Goal: Task Accomplishment & Management: Complete application form

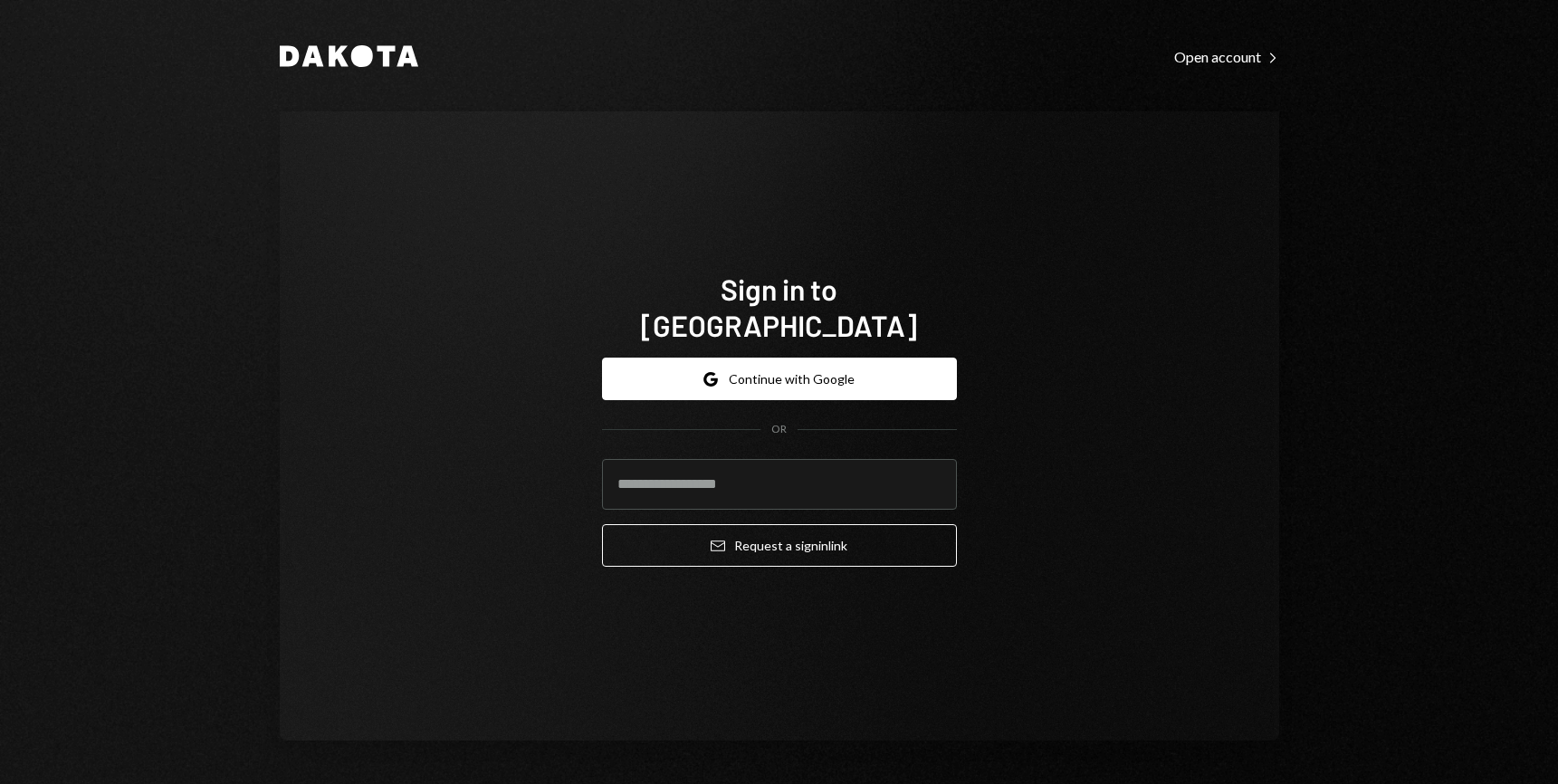
click at [740, 480] on input "email" at bounding box center [779, 483] width 355 height 50
type input "**********"
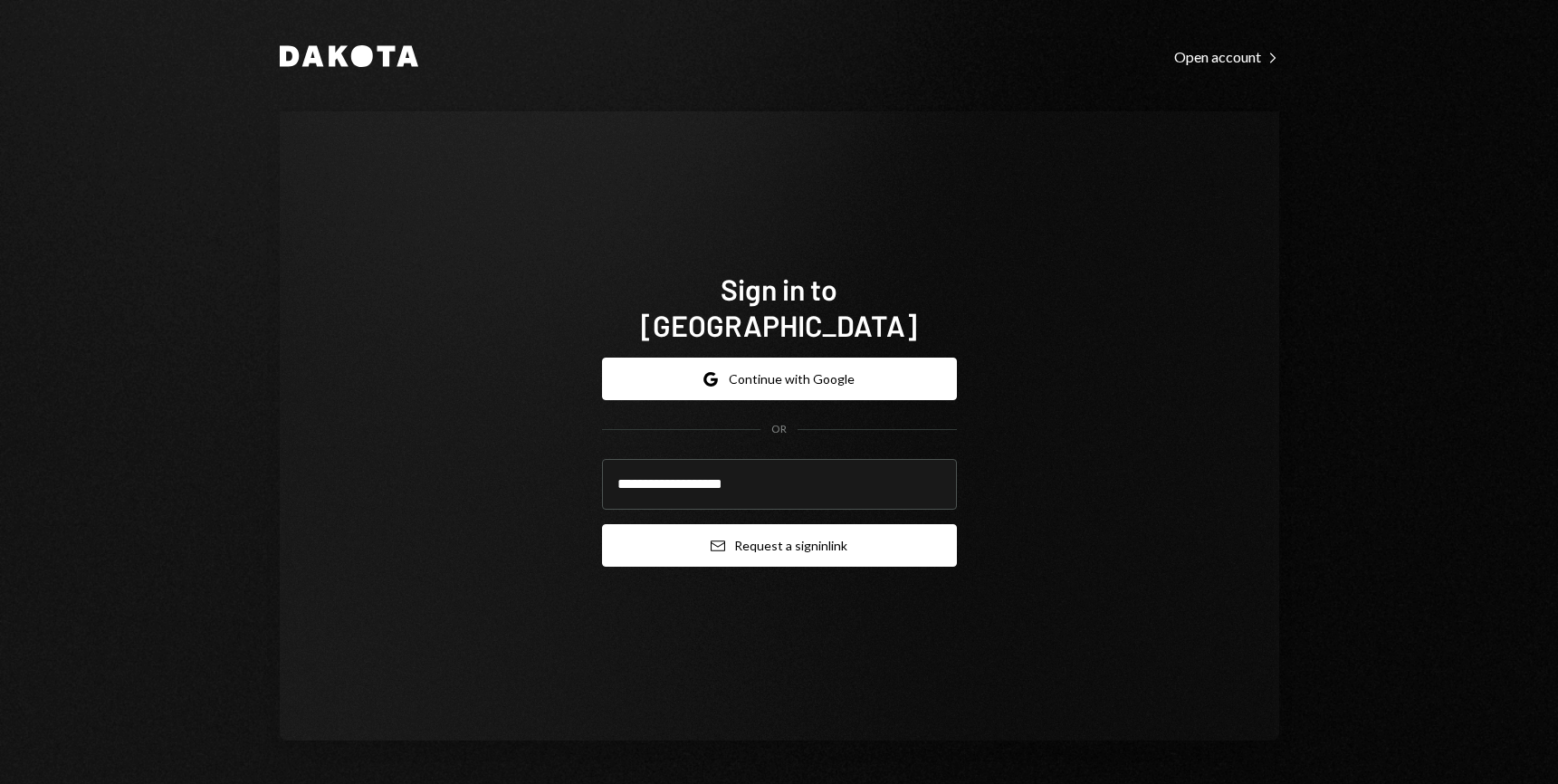
click at [775, 531] on button "Email Request a sign in link" at bounding box center [779, 545] width 355 height 43
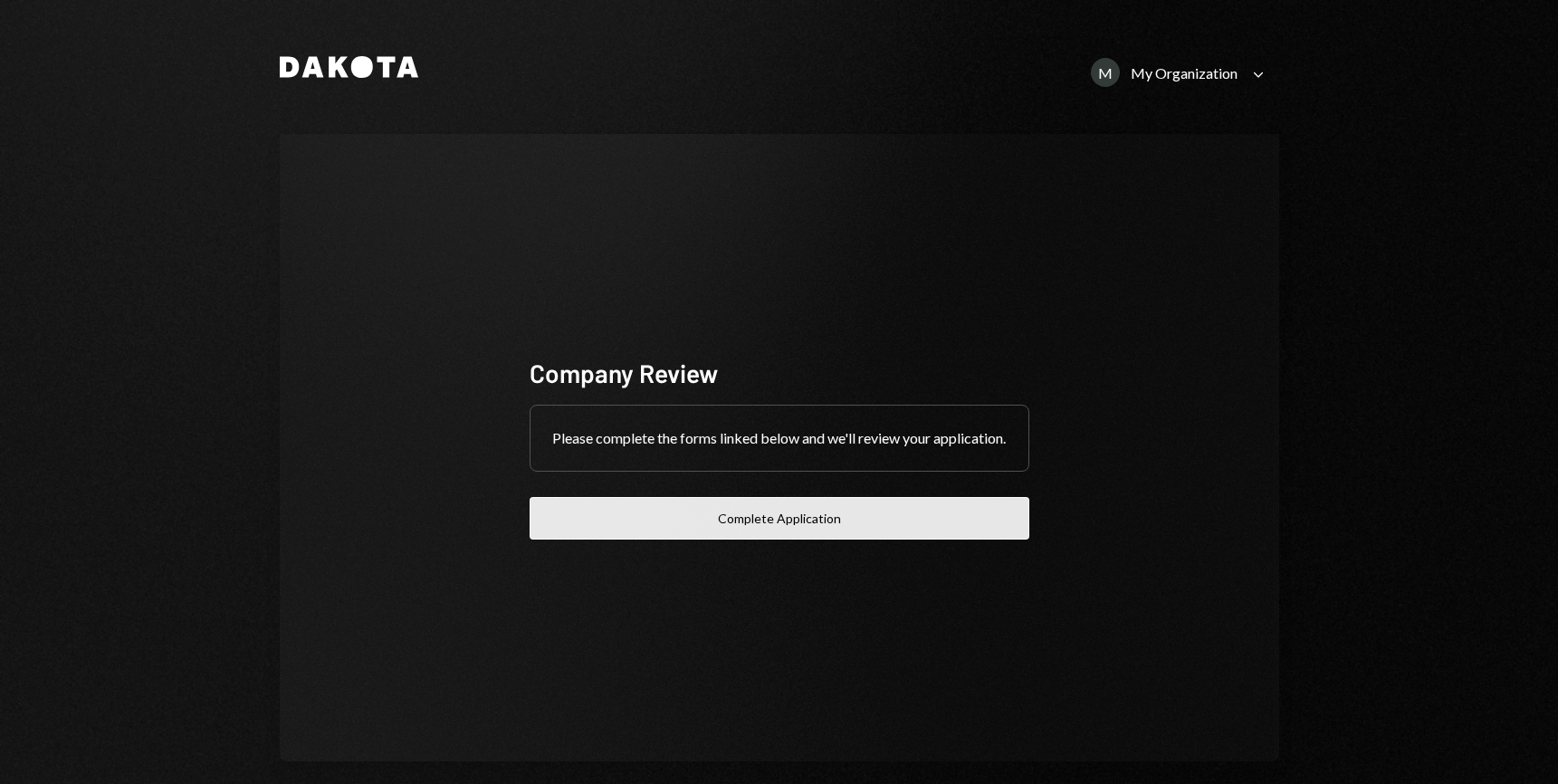
click at [778, 527] on button "Complete Application" at bounding box center [779, 518] width 500 height 43
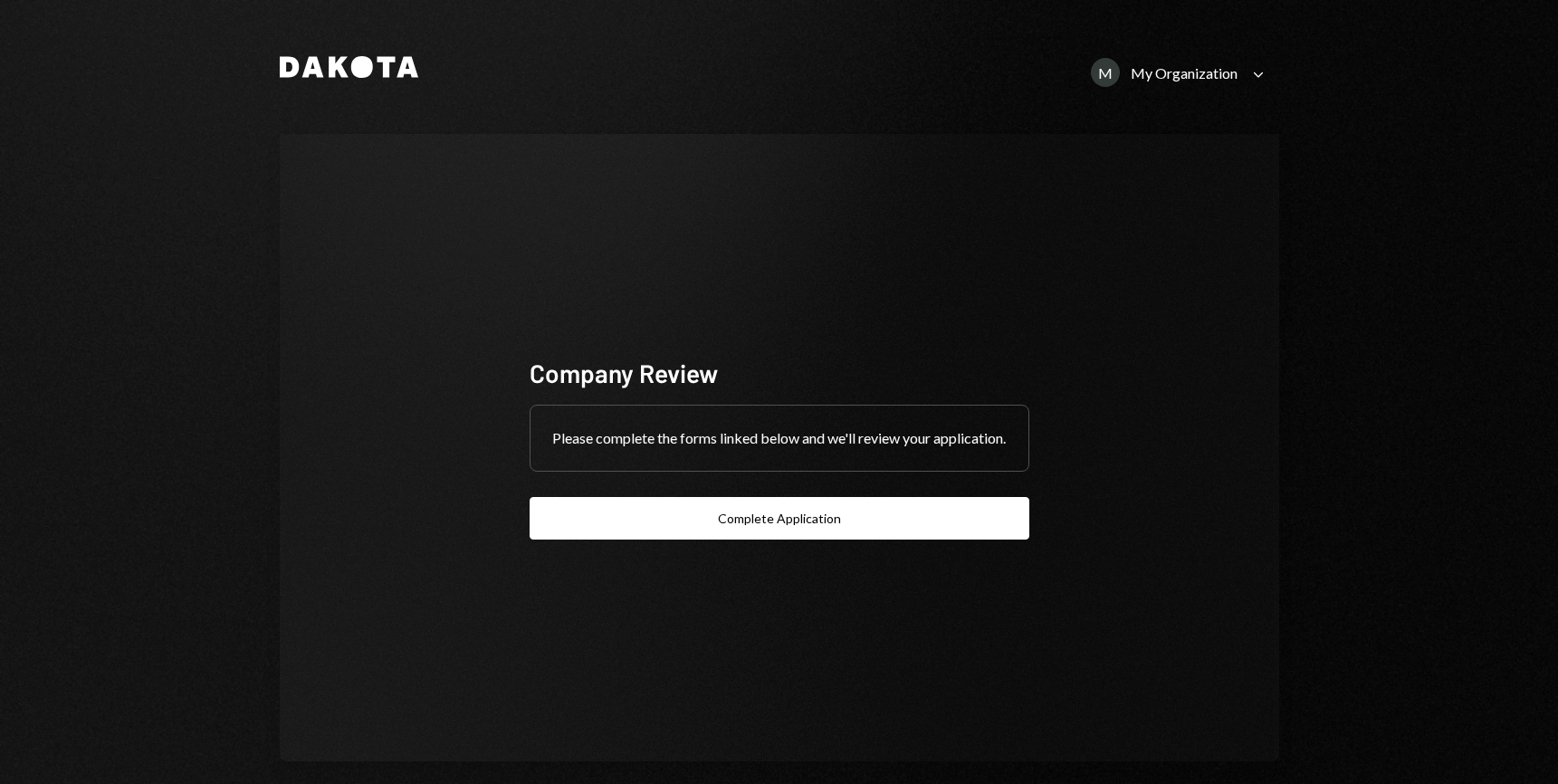
click at [1255, 76] on icon "Caret Down" at bounding box center [1258, 74] width 20 height 20
click at [1147, 194] on div "SEEDPHRASE LTD." at bounding box center [1162, 188] width 183 height 15
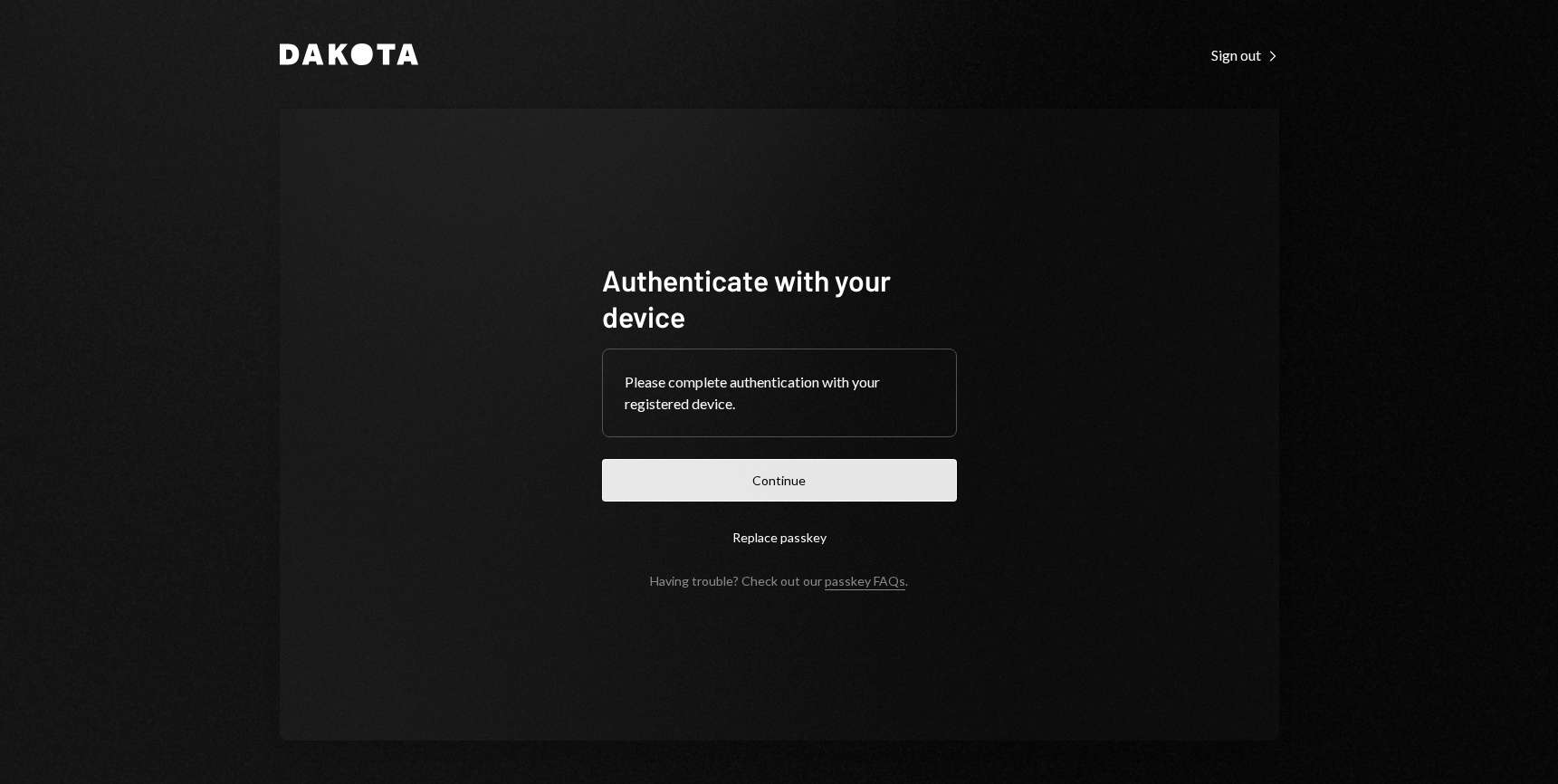
click at [828, 459] on button "Continue" at bounding box center [779, 480] width 355 height 43
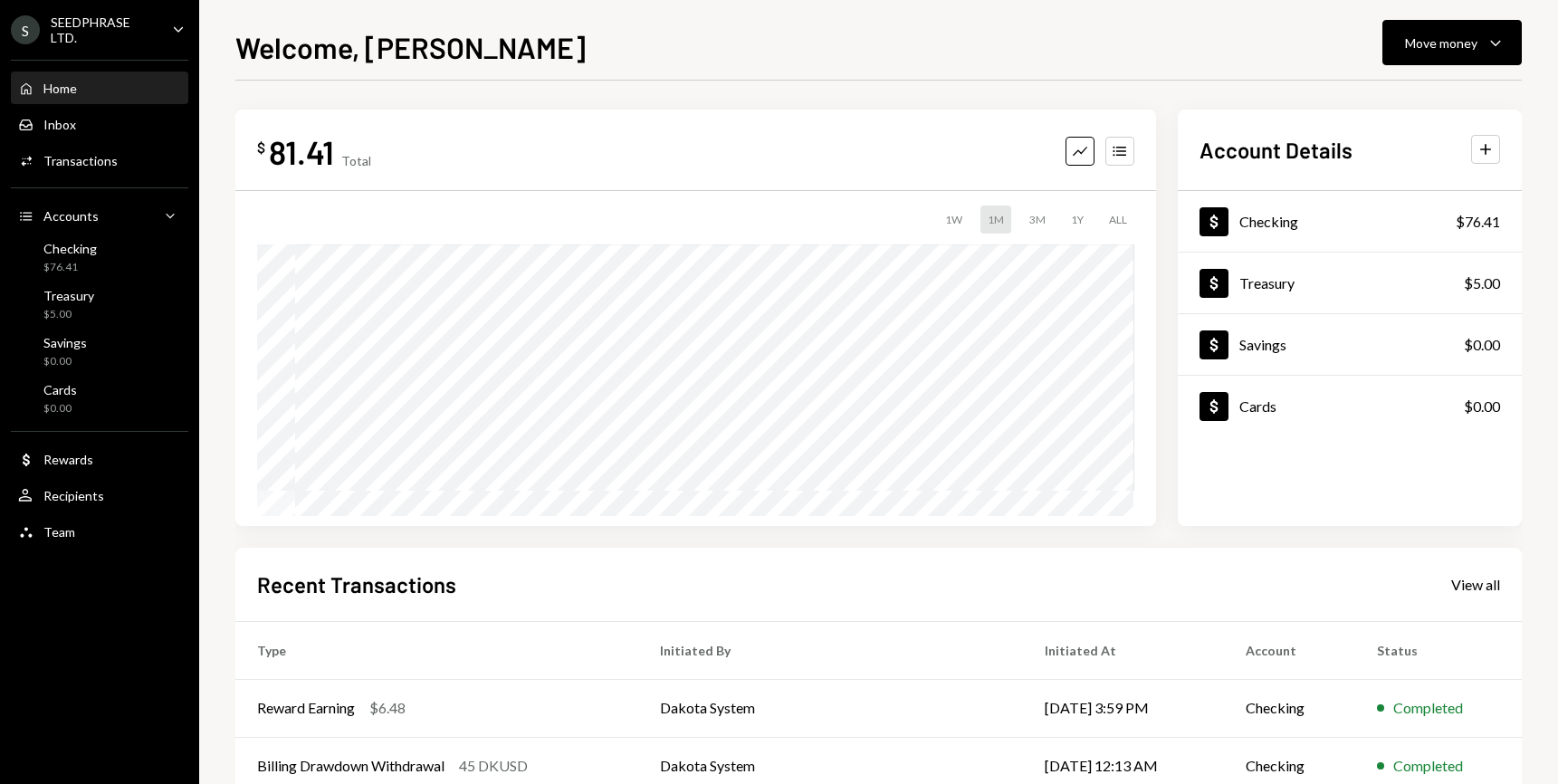
click at [149, 33] on div "SEEDPHRASE LTD." at bounding box center [104, 29] width 107 height 30
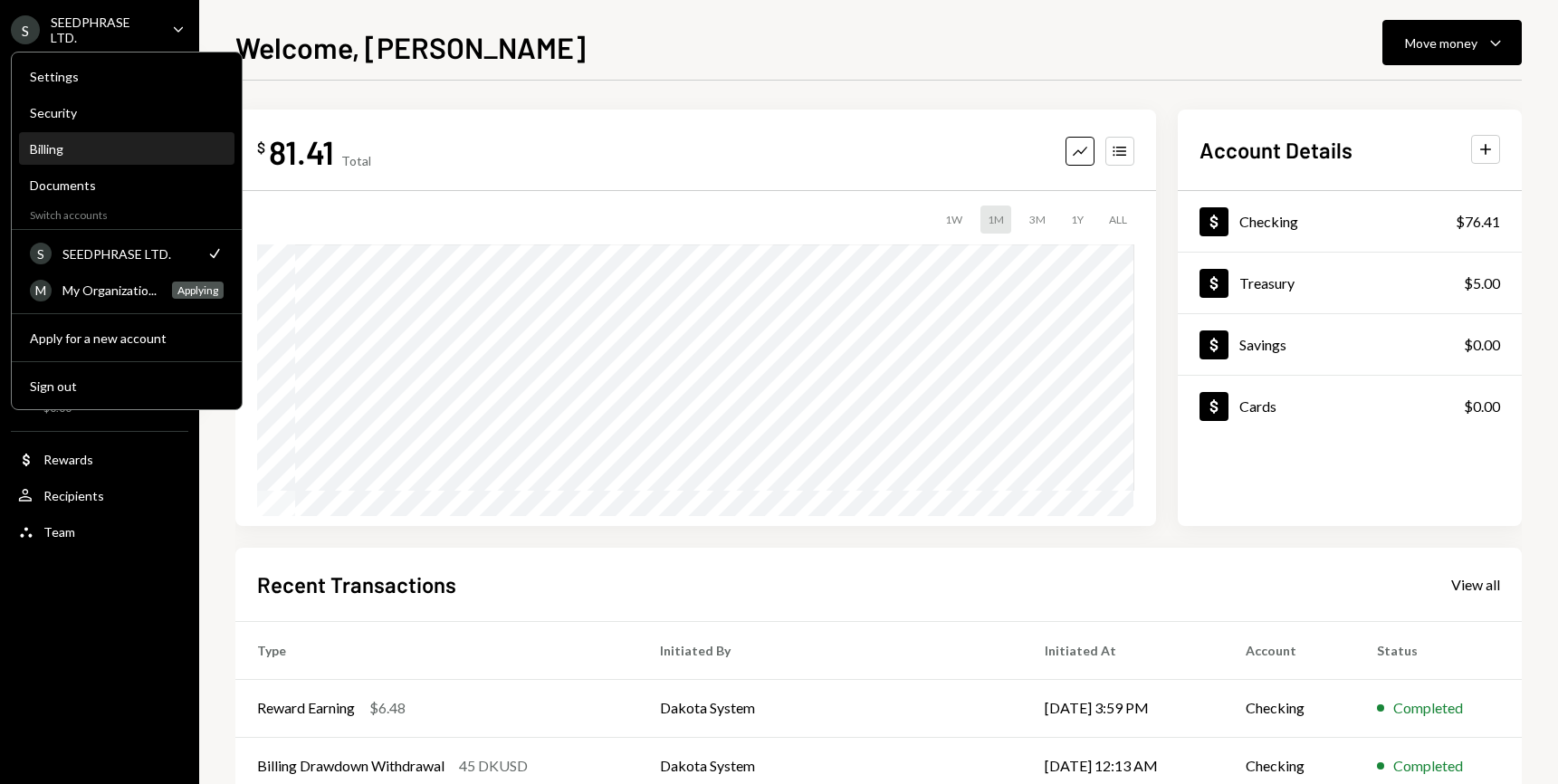
click at [70, 146] on div "Billing" at bounding box center [127, 148] width 194 height 15
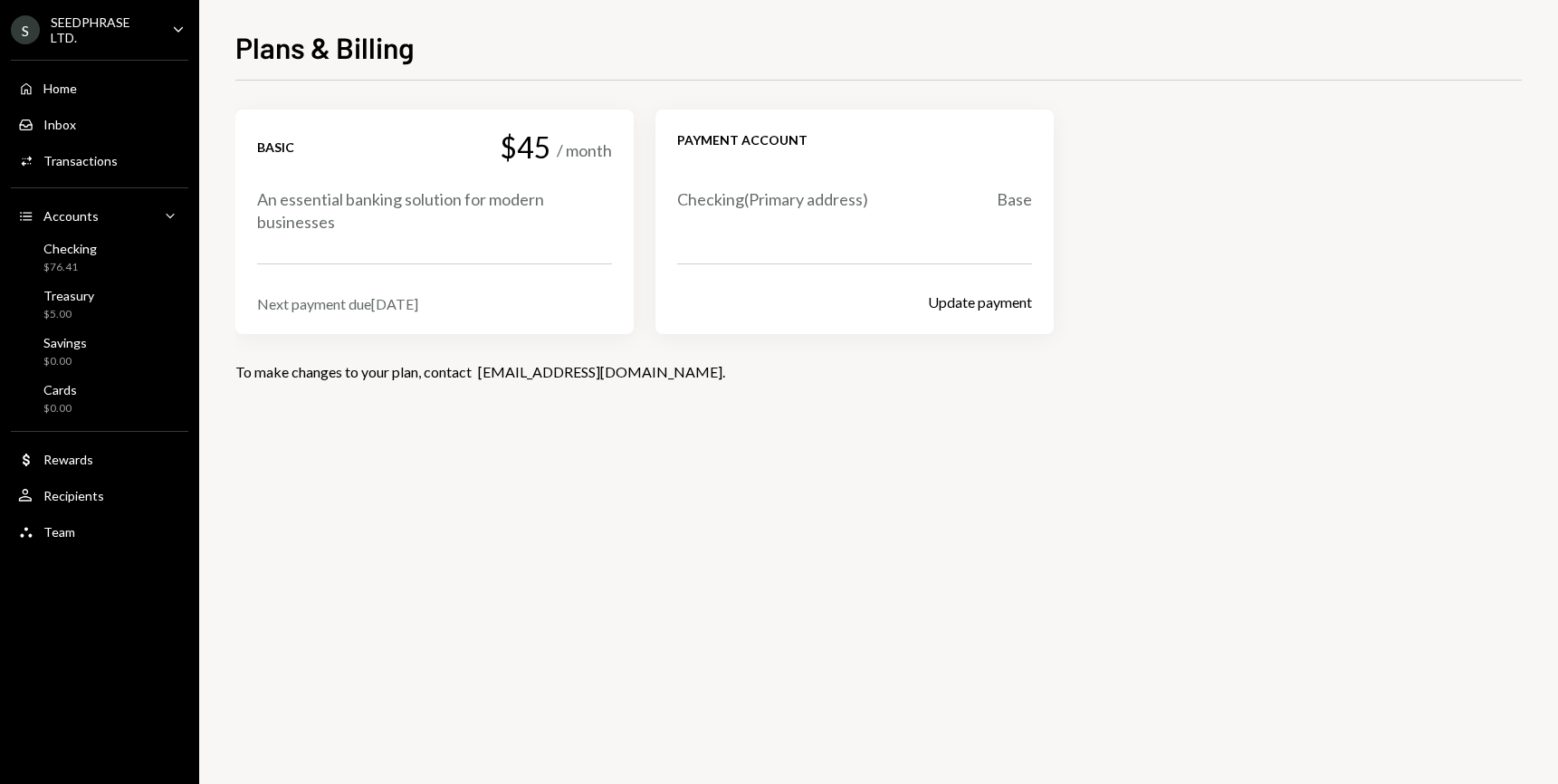
click at [91, 20] on div "S SEEDPHRASE LTD." at bounding box center [84, 29] width 147 height 30
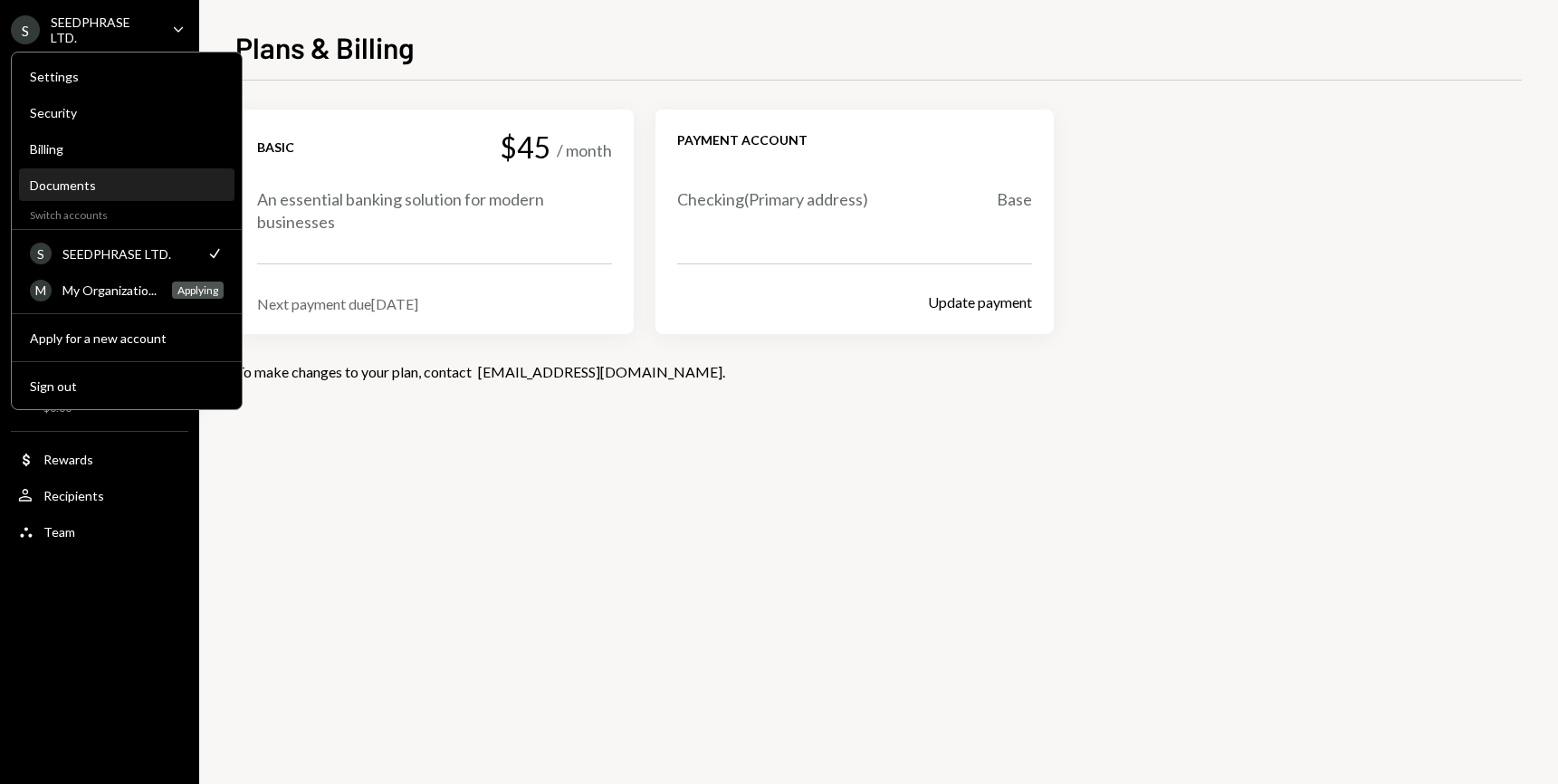
click at [101, 178] on div "Documents" at bounding box center [127, 185] width 194 height 15
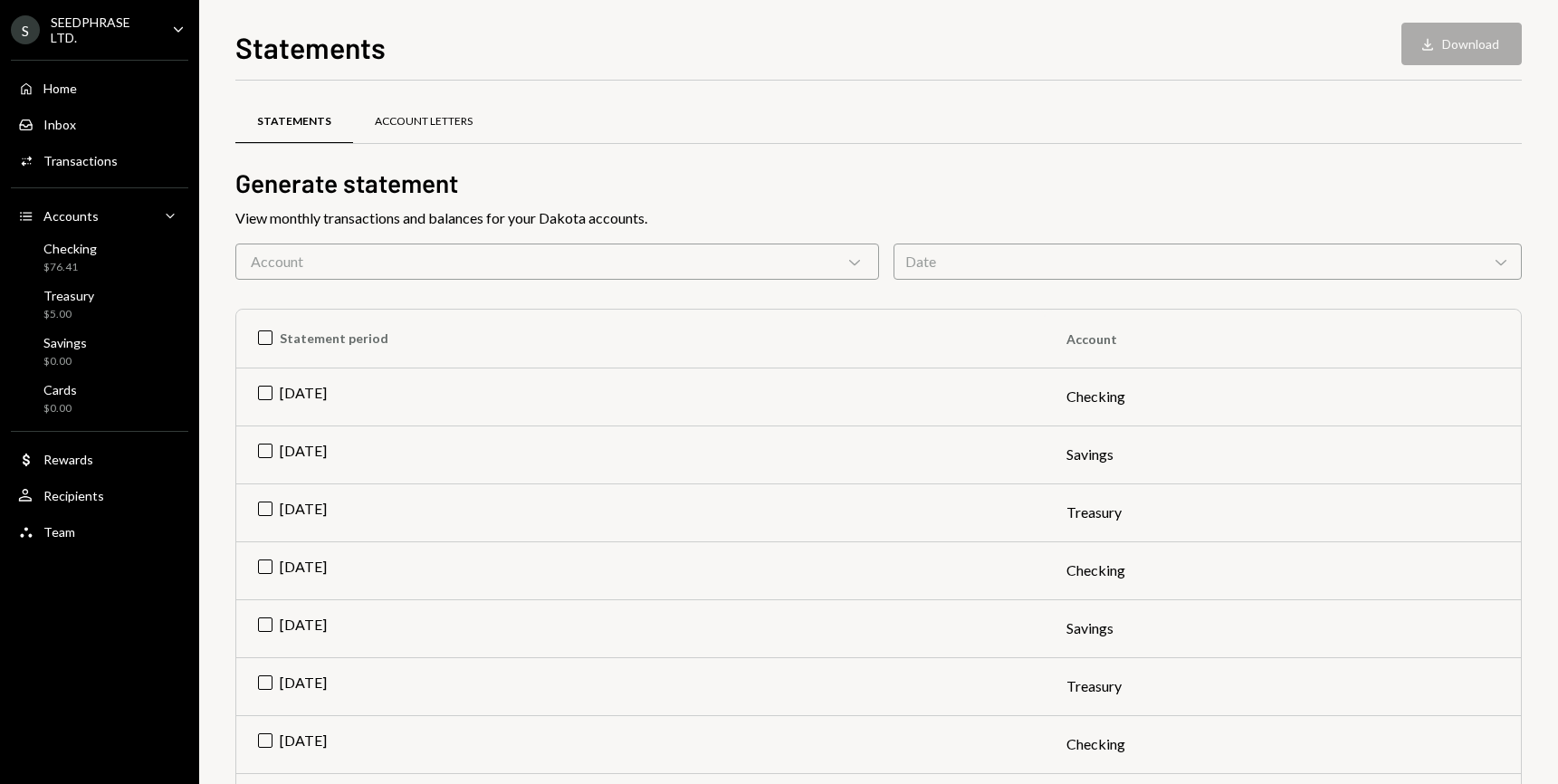
click at [432, 120] on div "Account Letters" at bounding box center [424, 122] width 98 height 15
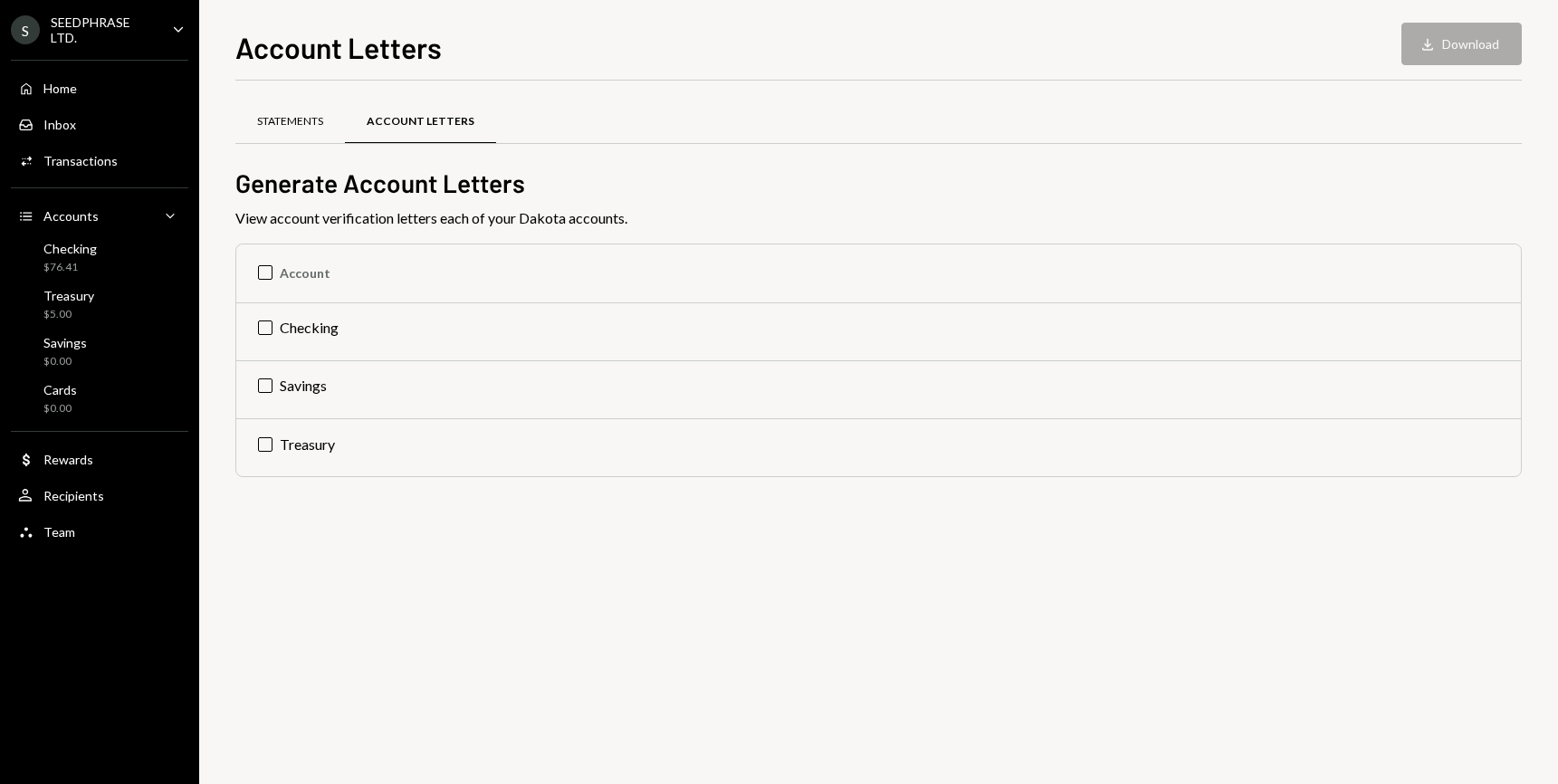
click at [314, 131] on div "Statements" at bounding box center [289, 123] width 109 height 44
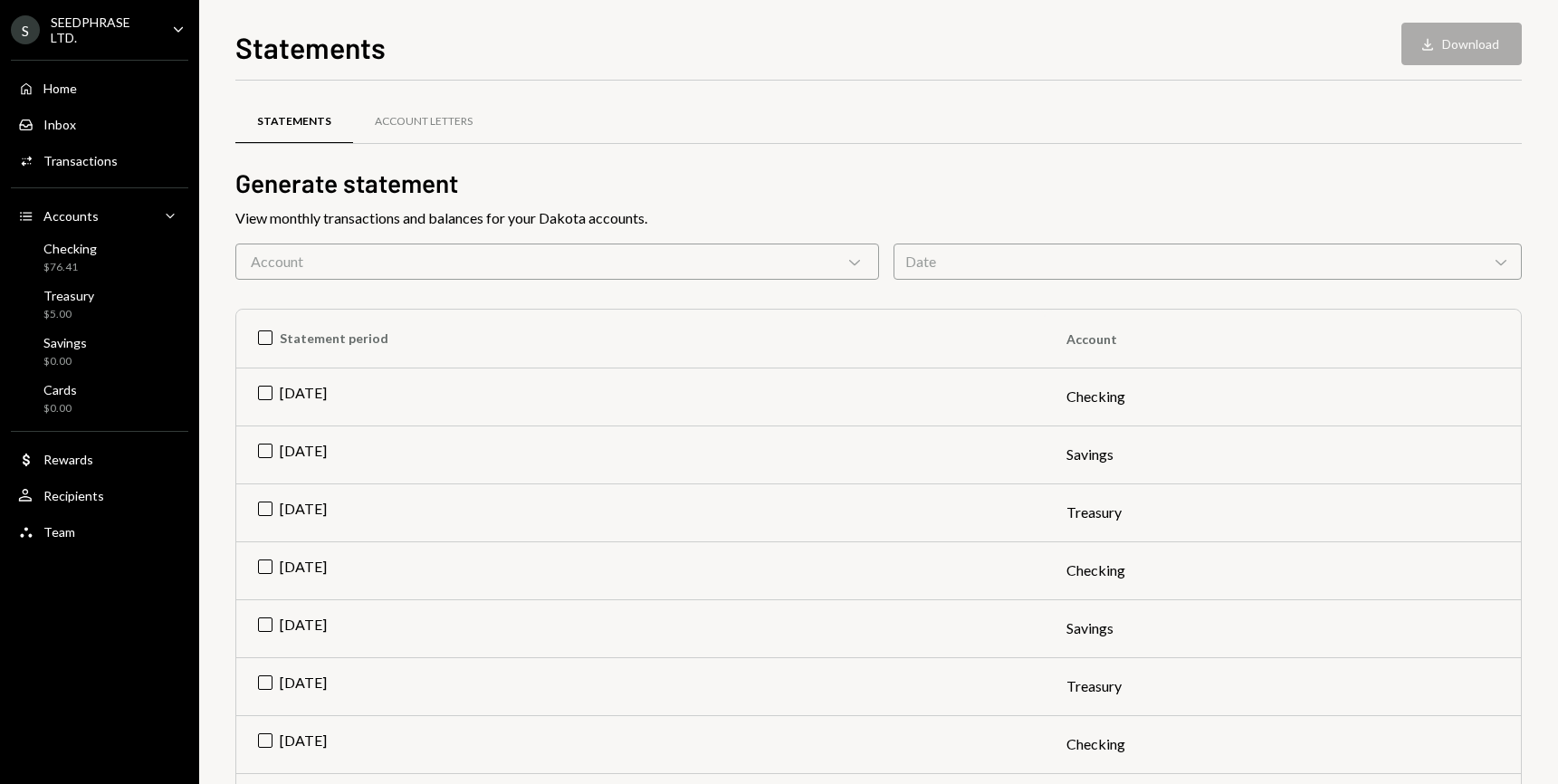
click at [148, 18] on div "S SEEDPHRASE LTD." at bounding box center [84, 29] width 147 height 30
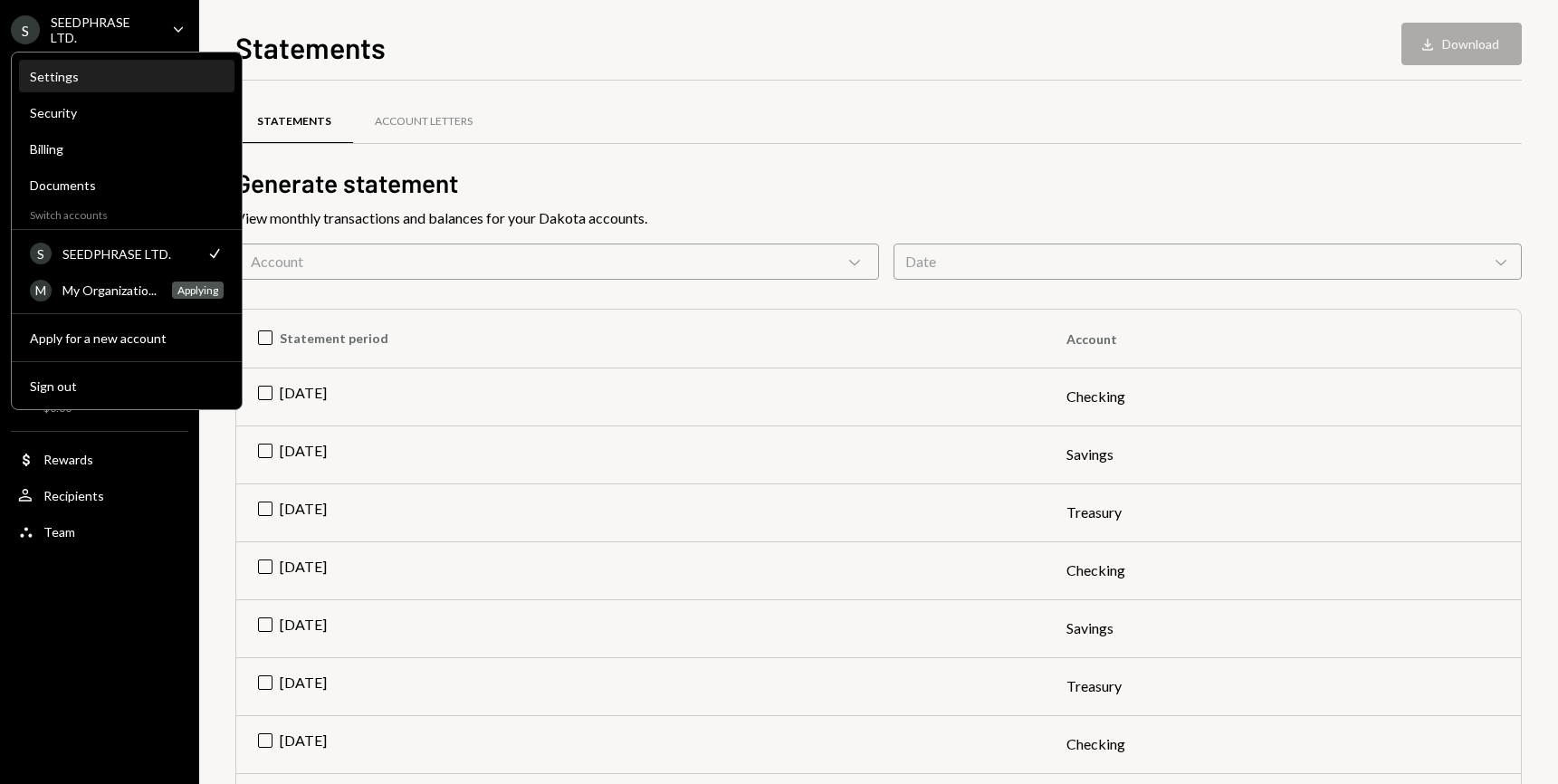
click at [62, 70] on div "Settings" at bounding box center [127, 76] width 194 height 15
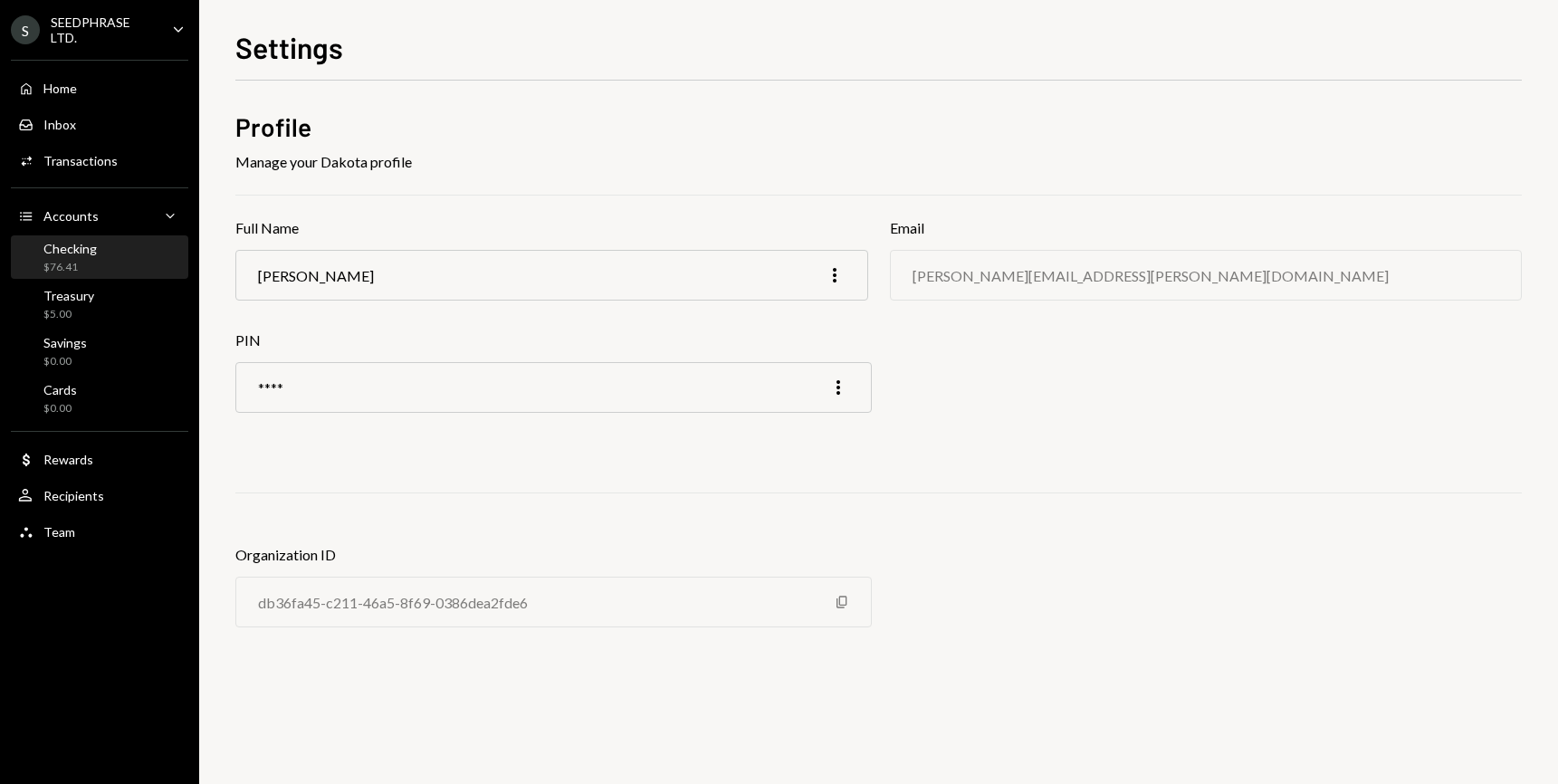
click at [93, 245] on div "Checking" at bounding box center [70, 248] width 53 height 15
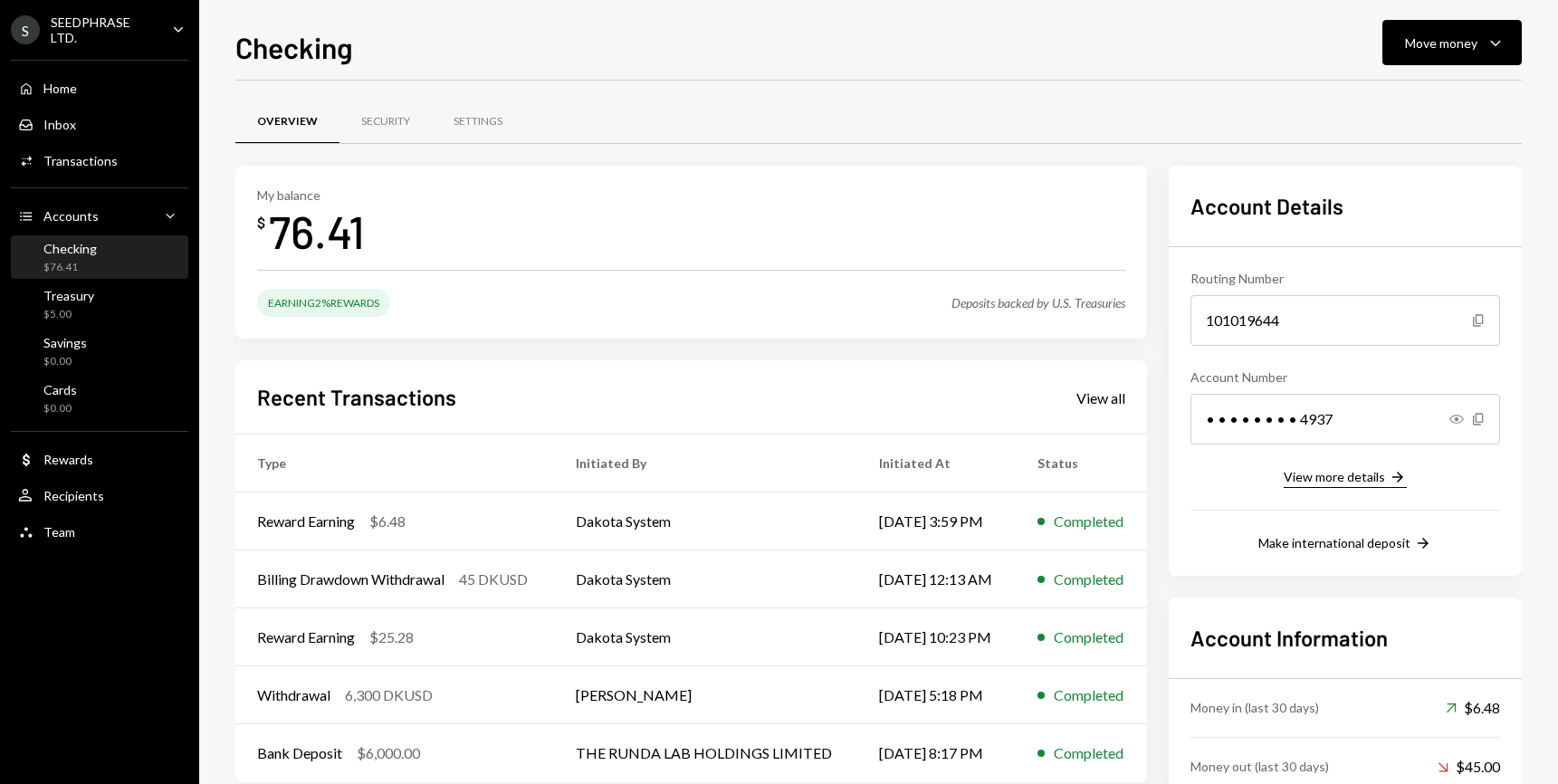
click at [1350, 474] on div "View more details" at bounding box center [1334, 477] width 102 height 15
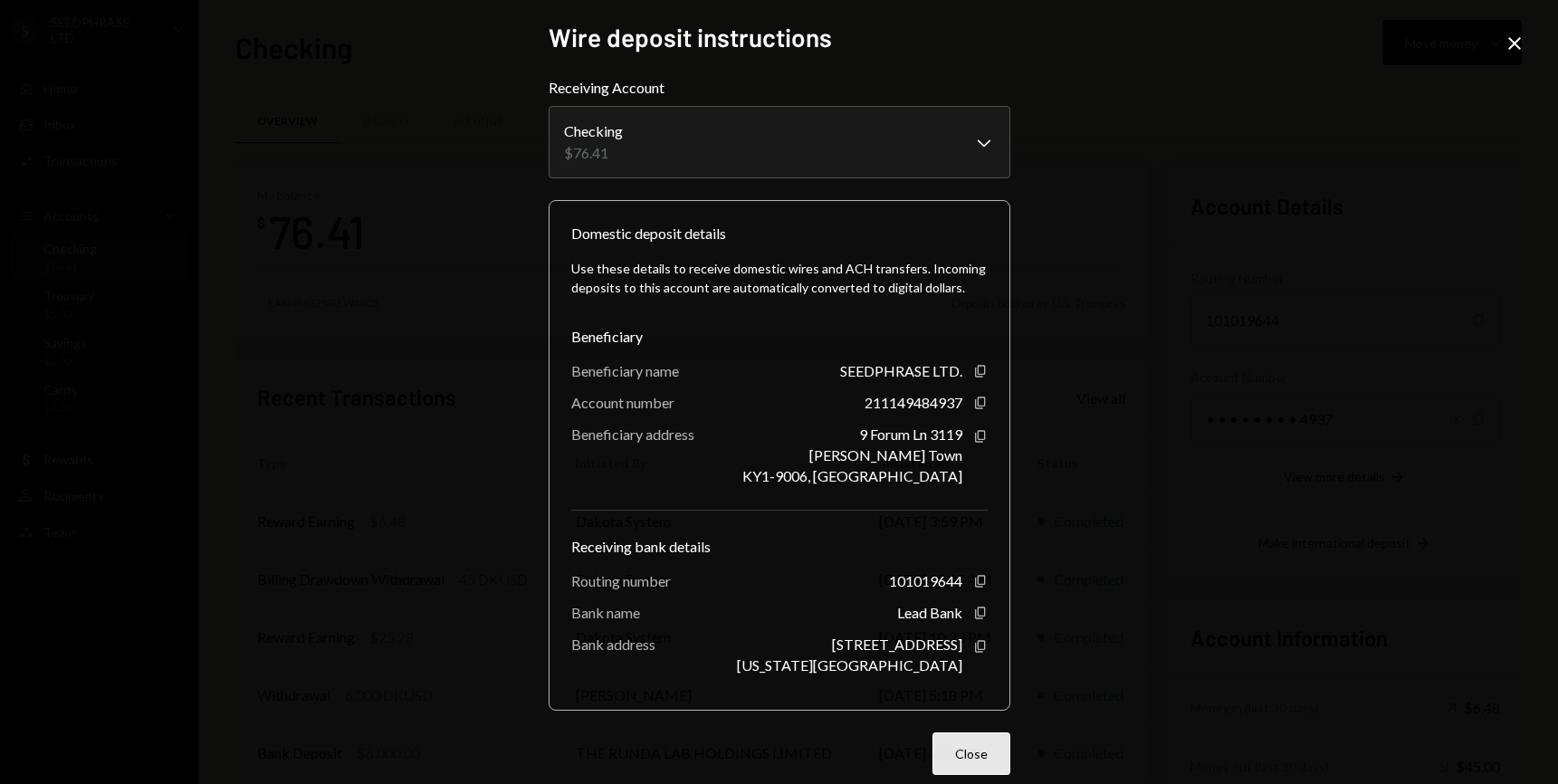
click at [977, 747] on button "Close" at bounding box center [972, 754] width 78 height 43
